Goal: Task Accomplishment & Management: Use online tool/utility

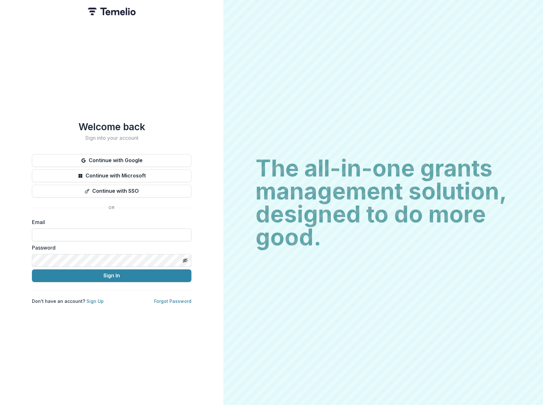
click at [90, 231] on input at bounding box center [111, 234] width 159 height 13
type input "**********"
click at [32, 269] on button "Sign In" at bounding box center [111, 275] width 159 height 13
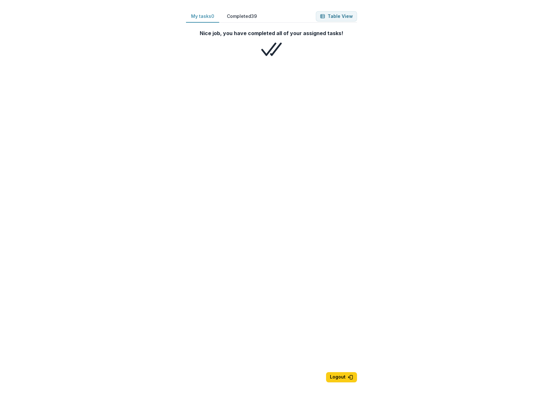
click at [242, 18] on button "Completed 39" at bounding box center [242, 16] width 40 height 12
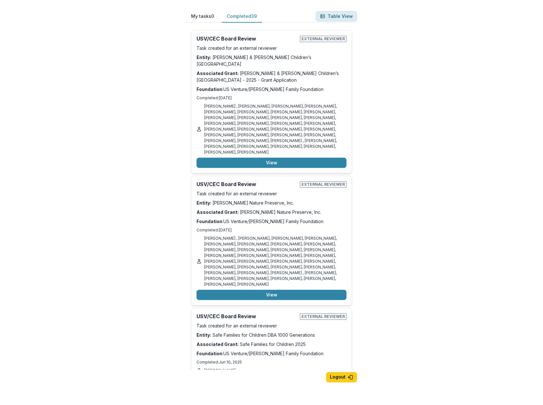
click at [349, 17] on button "Table View" at bounding box center [336, 16] width 41 height 10
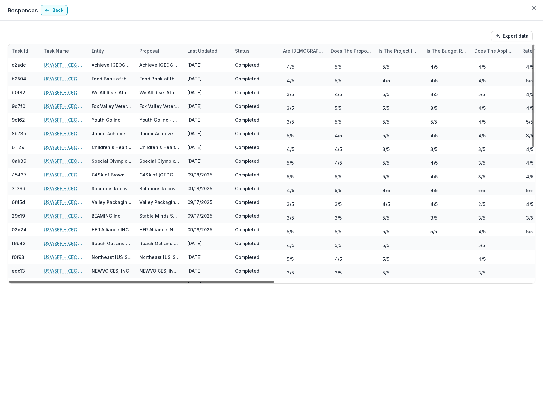
drag, startPoint x: 260, startPoint y: 280, endPoint x: 248, endPoint y: 279, distance: 11.6
click at [248, 281] on div at bounding box center [142, 282] width 266 height 2
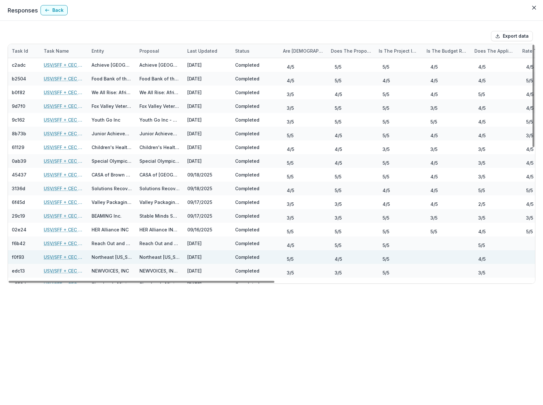
drag, startPoint x: 270, startPoint y: 282, endPoint x: 184, endPoint y: 259, distance: 89.6
click at [176, 281] on div at bounding box center [142, 282] width 266 height 2
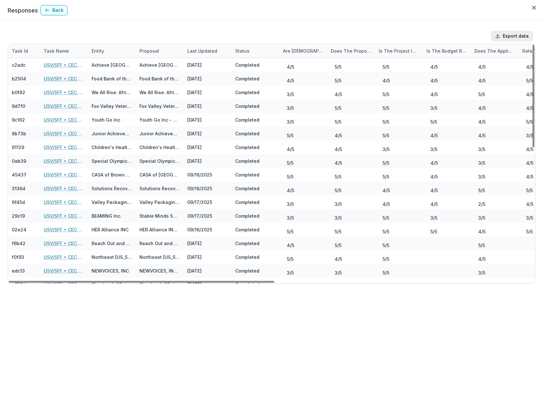
click at [513, 33] on button "Export data" at bounding box center [512, 36] width 42 height 10
click at [68, 187] on link "USV/SFF + CEC Review" at bounding box center [64, 188] width 40 height 7
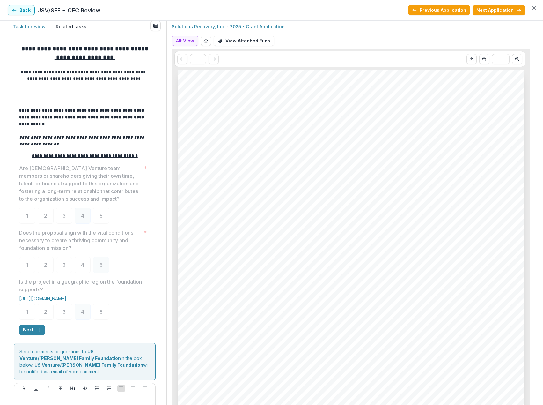
drag, startPoint x: 478, startPoint y: 147, endPoint x: 490, endPoint y: 124, distance: 26.2
click at [478, 147] on div "Solutions Recovery, Inc. Solutions Recovery, Inc. - 2025 - Grant Application No…" at bounding box center [351, 315] width 346 height 490
click at [245, 40] on button "View Attached Files" at bounding box center [244, 41] width 61 height 10
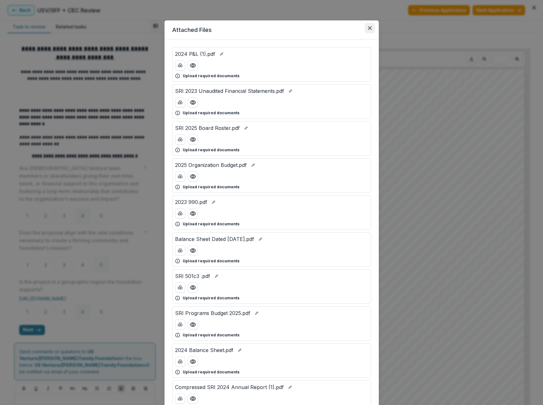
click at [371, 29] on button "Close" at bounding box center [370, 28] width 10 height 10
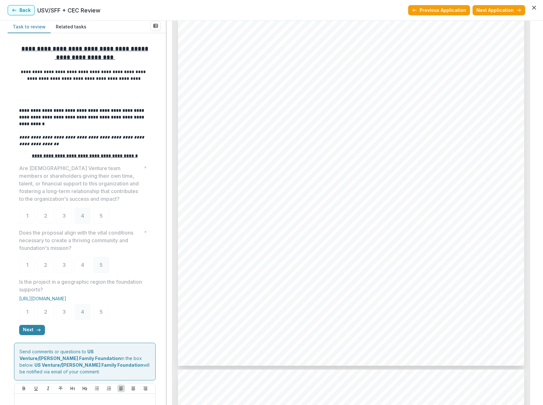
scroll to position [2111, 0]
click at [27, 8] on button "Back" at bounding box center [21, 10] width 27 height 10
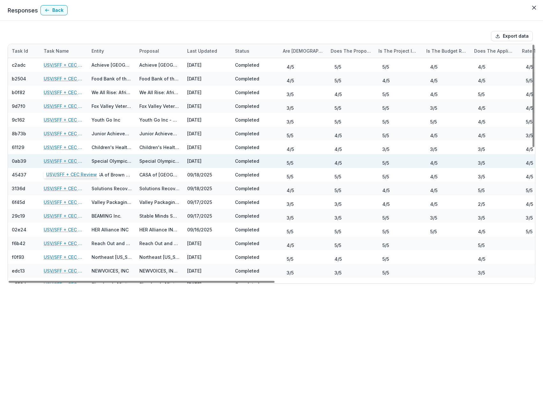
click at [67, 162] on link "USV/SFF + CEC Review" at bounding box center [64, 160] width 40 height 7
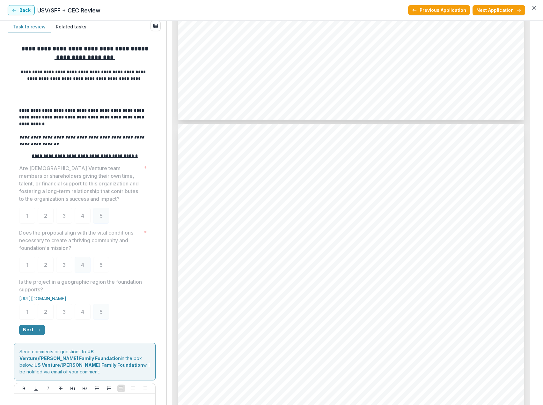
scroll to position [1914, 0]
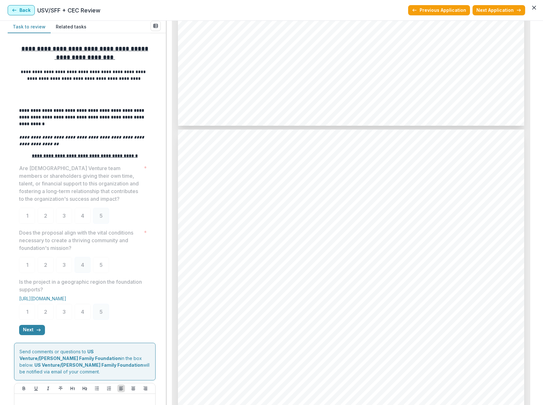
drag, startPoint x: 4, startPoint y: 7, endPoint x: 11, endPoint y: 7, distance: 7.7
click at [4, 7] on header "Back USV/SFF + CEC Review Previous Application Next Application" at bounding box center [271, 10] width 543 height 21
click at [19, 10] on button "Back" at bounding box center [21, 10] width 27 height 10
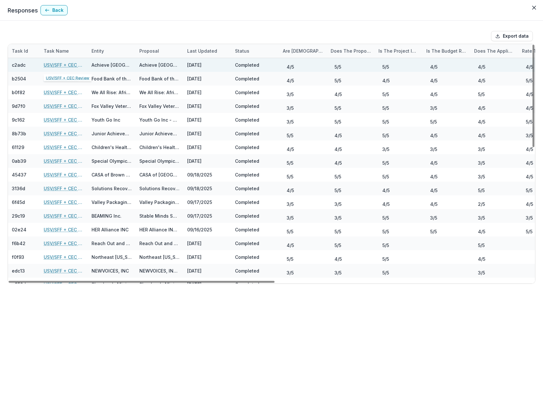
click at [51, 63] on link "USV/SFF + CEC Review" at bounding box center [64, 65] width 40 height 7
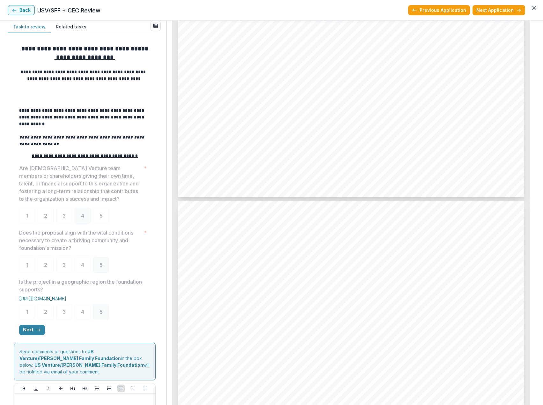
scroll to position [2912, 0]
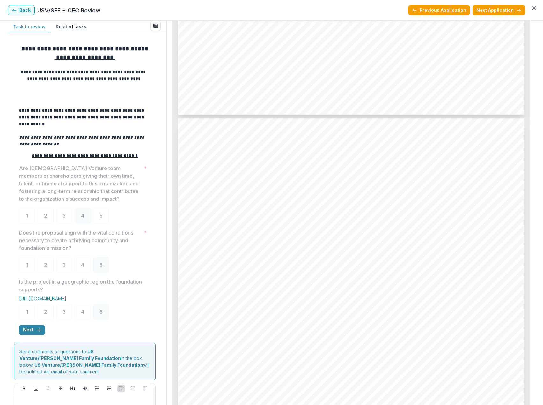
drag, startPoint x: 534, startPoint y: 279, endPoint x: 536, endPoint y: 258, distance: 21.1
click at [536, 258] on div "**********" at bounding box center [271, 213] width 543 height 384
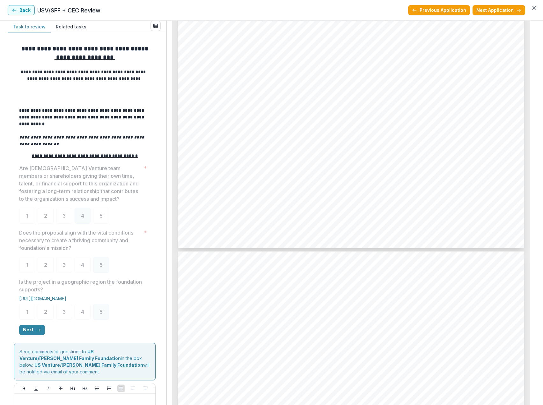
scroll to position [0, 0]
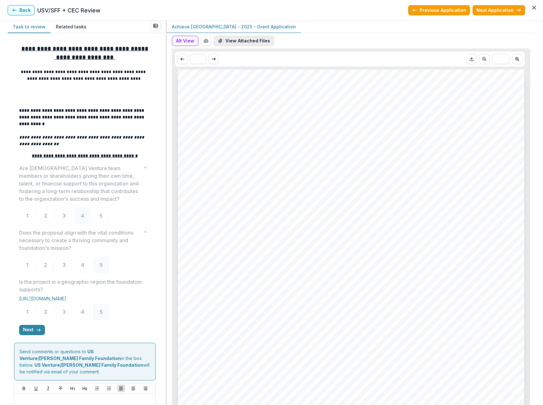
click at [248, 41] on button "View Attached Files" at bounding box center [244, 41] width 61 height 10
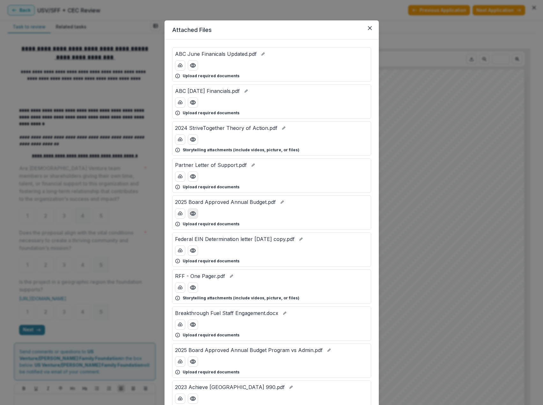
click at [194, 213] on icon "Preview 2025 Board Approved Annual Budget.pdf" at bounding box center [192, 213] width 5 height 4
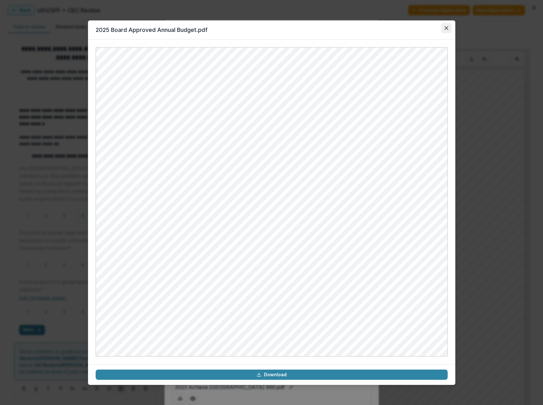
click at [447, 26] on icon "Close" at bounding box center [446, 28] width 4 height 4
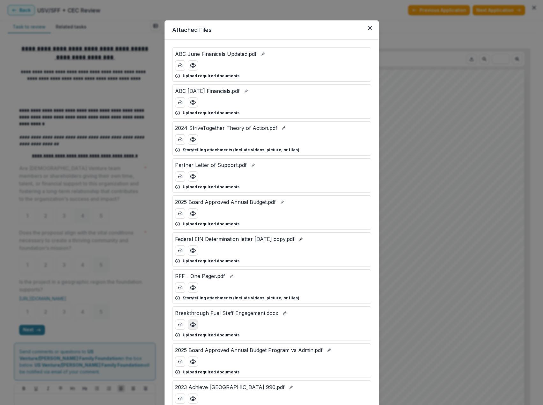
click at [194, 325] on icon "Preview Breakthrough Fuel Staff Engagement.docx" at bounding box center [193, 324] width 6 height 6
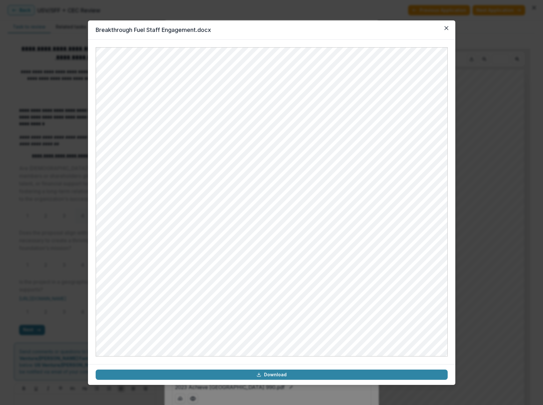
click at [440, 28] on header "Breakthrough Fuel Staff Engagement.docx" at bounding box center [271, 29] width 367 height 19
click at [448, 28] on icon "Close" at bounding box center [446, 28] width 4 height 4
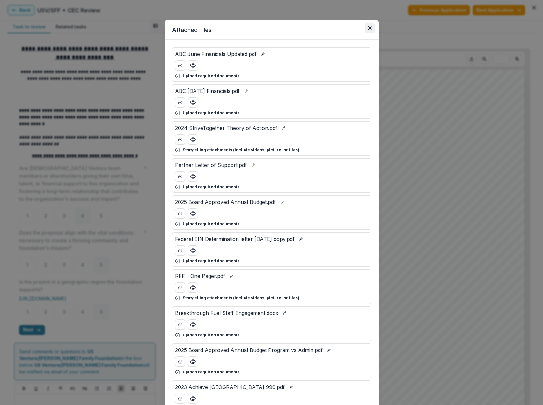
click at [373, 28] on button "Close" at bounding box center [370, 28] width 10 height 10
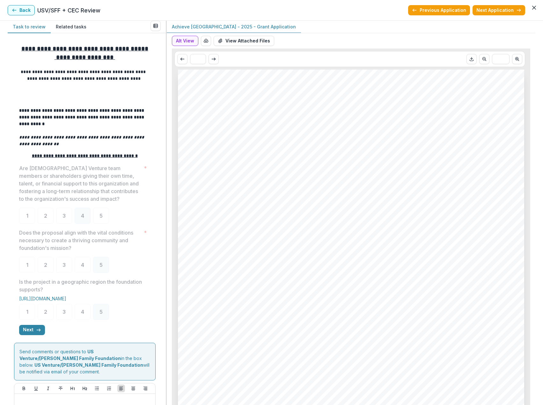
drag, startPoint x: 299, startPoint y: 292, endPoint x: 303, endPoint y: 284, distance: 8.8
click at [299, 292] on div "Achieve Brown County Achieve [GEOGRAPHIC_DATA] - 2025 - Grant Application Nonpr…" at bounding box center [351, 315] width 346 height 490
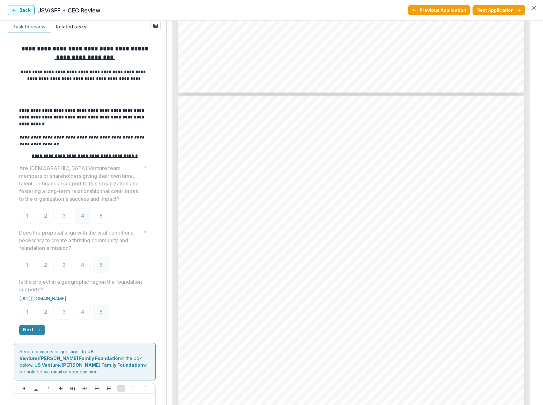
scroll to position [2939, 0]
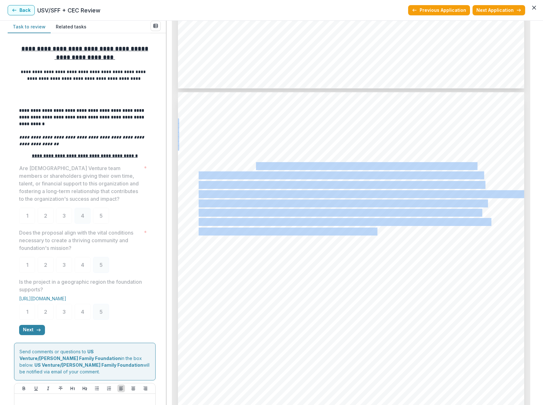
drag, startPoint x: 293, startPoint y: 168, endPoint x: 377, endPoint y: 229, distance: 103.8
click at [377, 229] on div "Page: 7 Achieve Brown County - 2025 - Grant Application 3. Early Literacy Data …" at bounding box center [351, 337] width 346 height 490
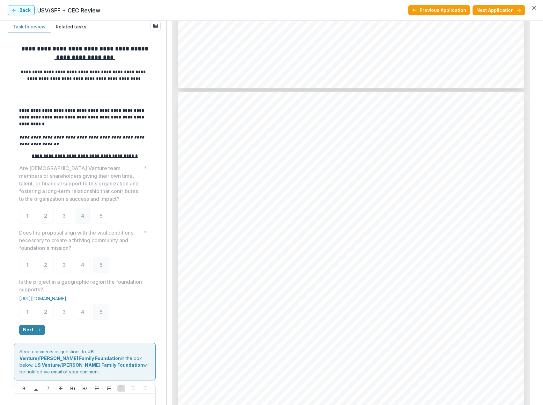
click at [388, 243] on div "Page: 7 Achieve Brown County - 2025 - Grant Application 3. Early Literacy Data …" at bounding box center [351, 337] width 346 height 490
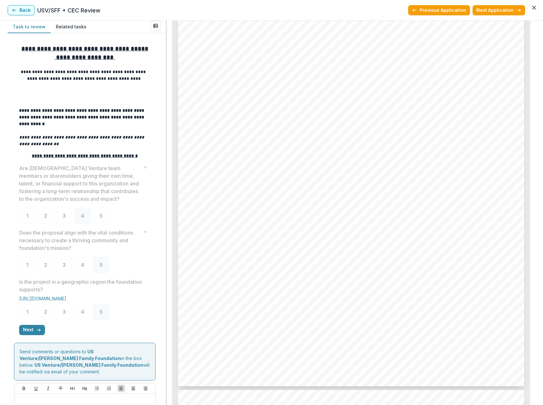
scroll to position [3632, 0]
click at [25, 11] on button "Back" at bounding box center [21, 10] width 27 height 10
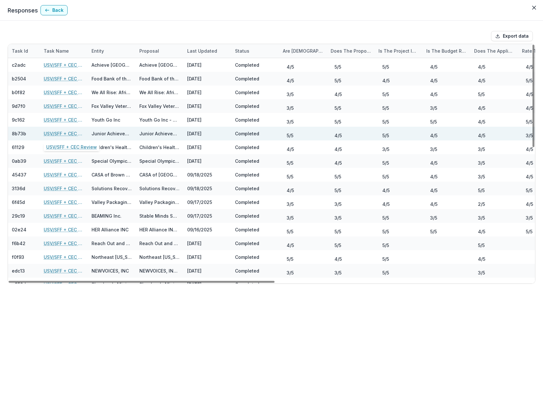
click at [70, 132] on link "USV/SFF + CEC Review" at bounding box center [64, 133] width 40 height 7
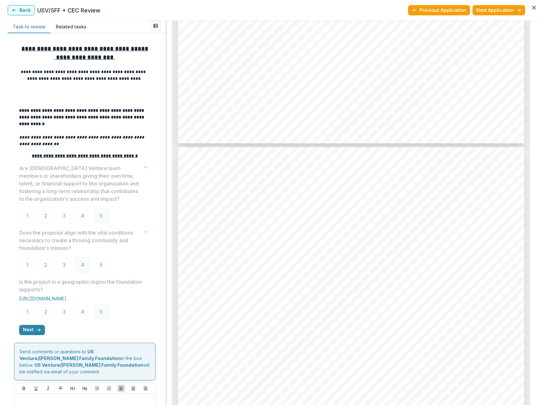
scroll to position [1914, 0]
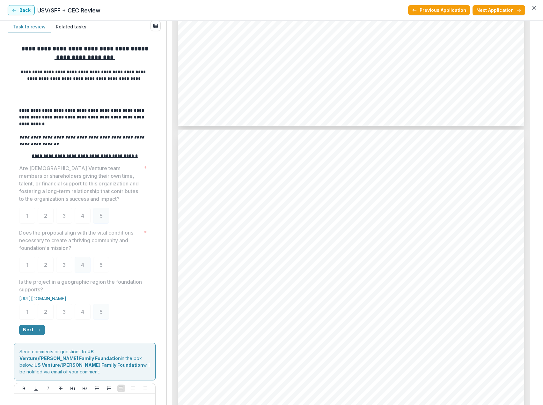
drag, startPoint x: 533, startPoint y: 253, endPoint x: 538, endPoint y: 223, distance: 29.7
click at [538, 224] on div "**********" at bounding box center [271, 213] width 543 height 384
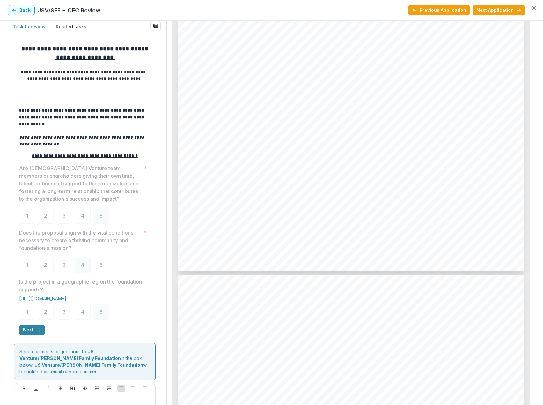
scroll to position [1835, 0]
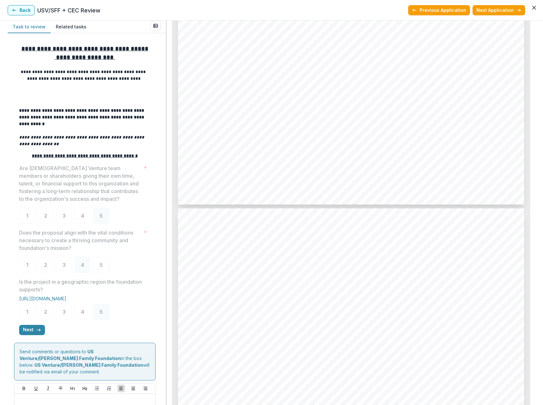
click at [23, 9] on button "Back" at bounding box center [21, 10] width 27 height 10
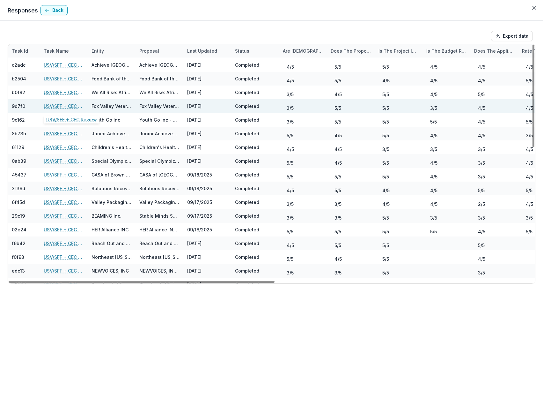
click at [67, 105] on link "USV/SFF + CEC Review" at bounding box center [64, 106] width 40 height 7
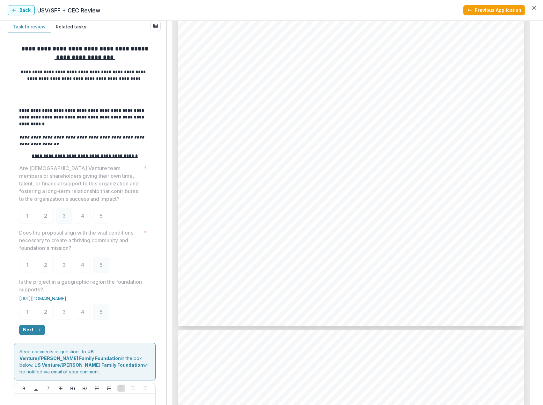
scroll to position [2211, 0]
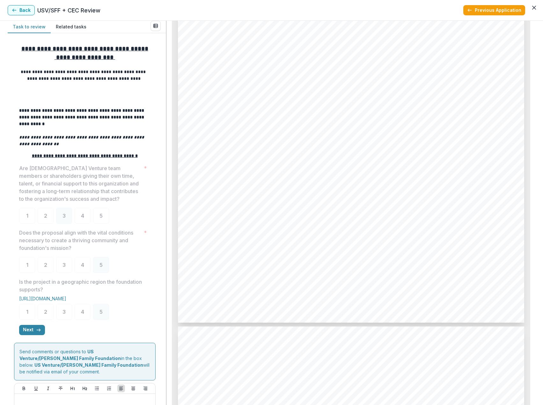
click at [25, 12] on button "Back" at bounding box center [21, 10] width 27 height 10
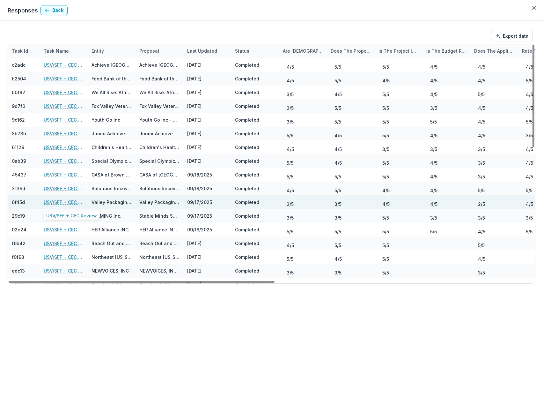
click at [65, 202] on link "USV/SFF + CEC Review" at bounding box center [64, 202] width 40 height 7
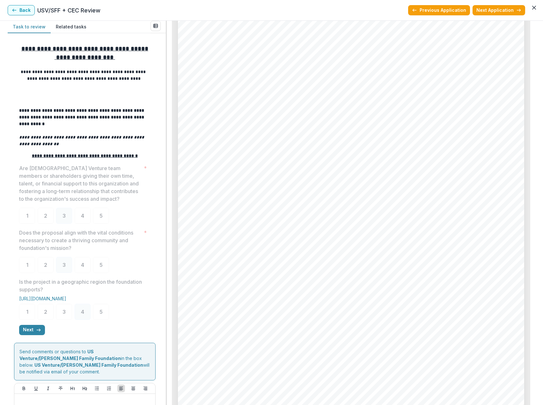
scroll to position [2537, 0]
click at [28, 8] on button "Back" at bounding box center [21, 10] width 27 height 10
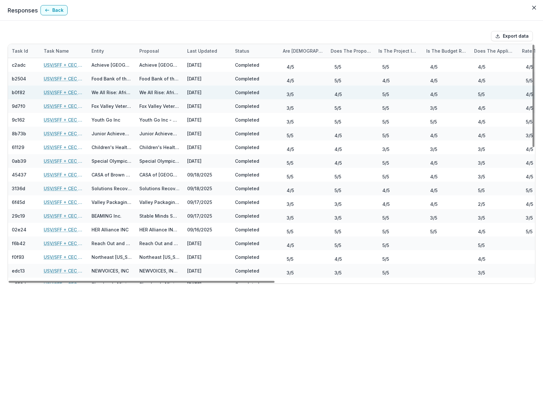
click at [69, 90] on link "USV/SFF + CEC Review" at bounding box center [64, 92] width 40 height 7
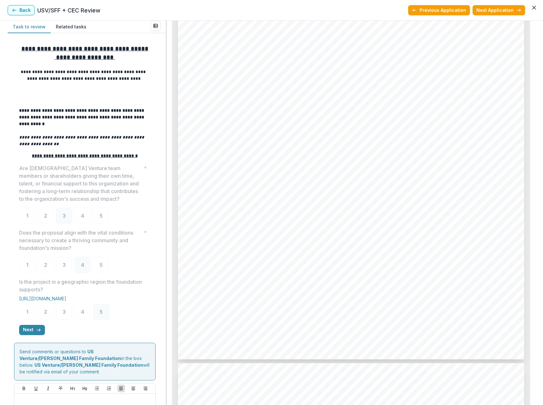
scroll to position [2181, 0]
